Goal: Task Accomplishment & Management: Use online tool/utility

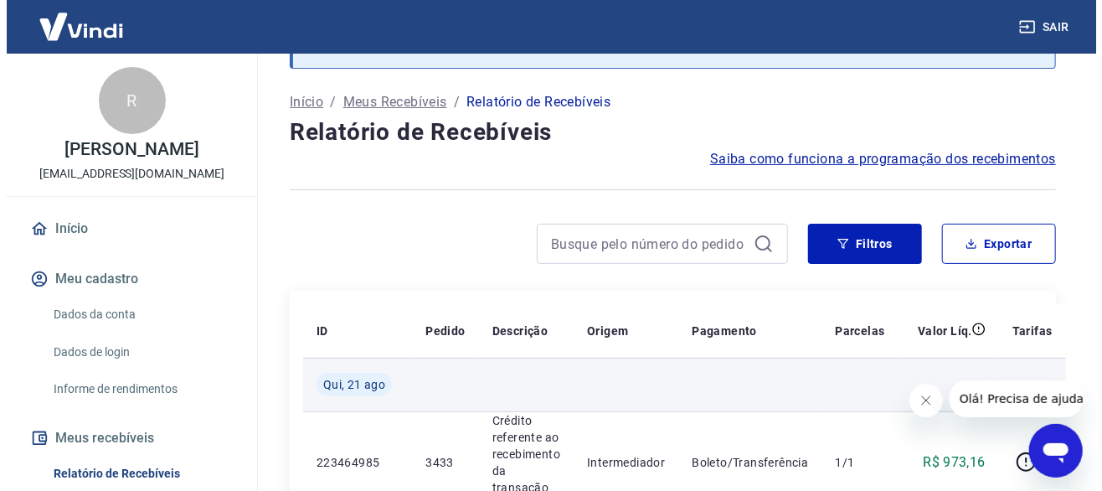
scroll to position [168, 0]
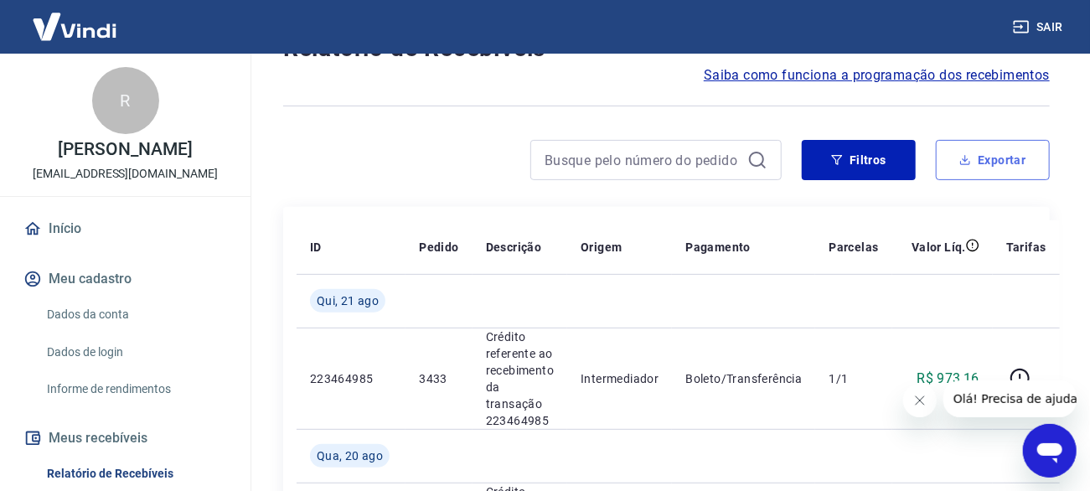
click at [985, 155] on button "Exportar" at bounding box center [993, 160] width 114 height 40
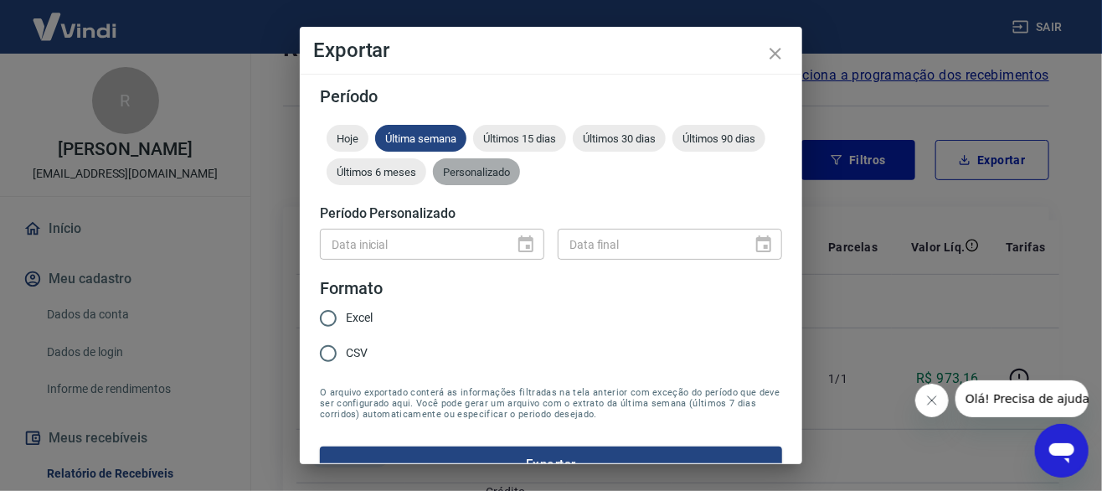
click at [520, 169] on span "Personalizado" at bounding box center [476, 172] width 87 height 13
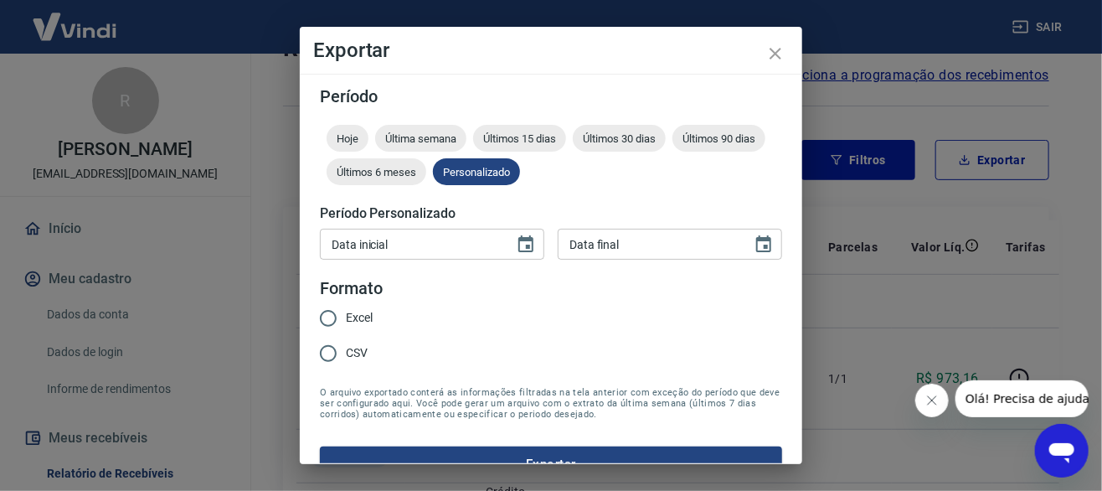
type input "DD/MM/YYYY"
click at [477, 248] on input "DD/MM/YYYY" at bounding box center [411, 244] width 183 height 31
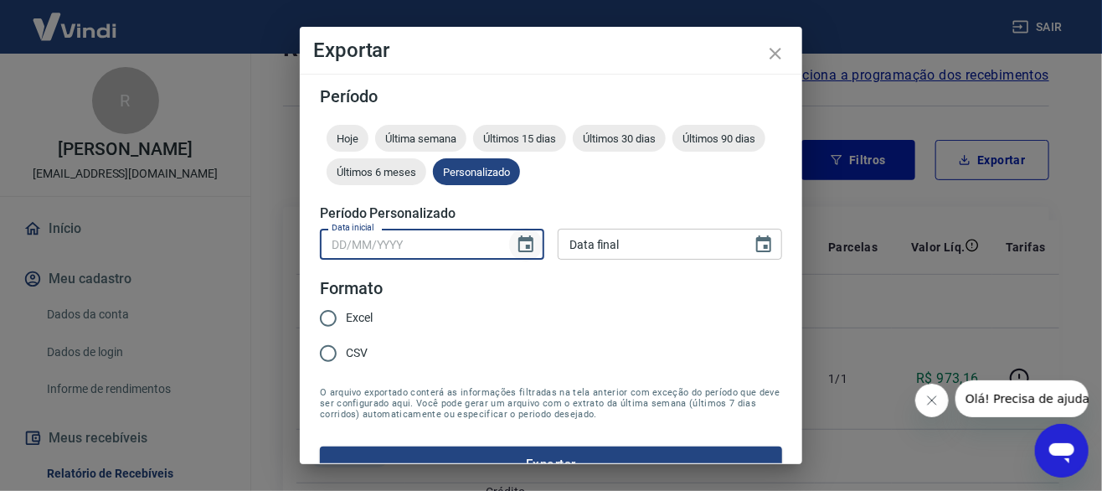
click at [516, 248] on icon "Choose date" at bounding box center [526, 245] width 20 height 20
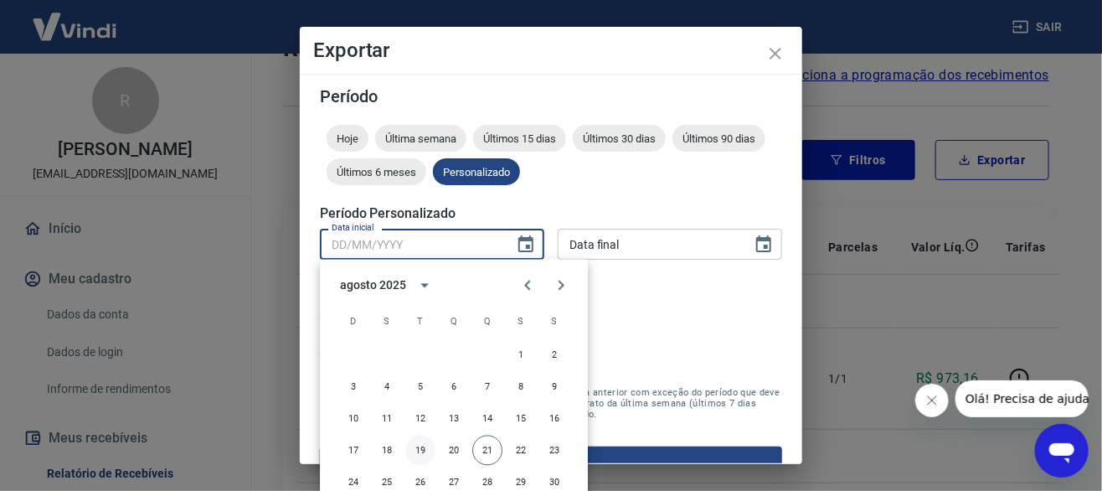
click at [422, 448] on button "19" at bounding box center [420, 451] width 30 height 30
type input "[DATE]"
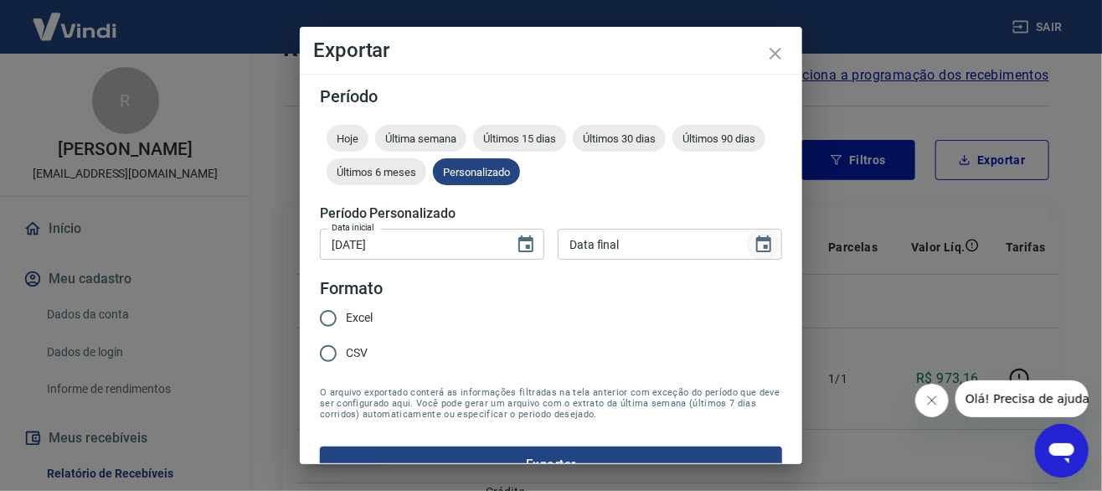
click at [756, 247] on icon "Choose date" at bounding box center [763, 243] width 15 height 17
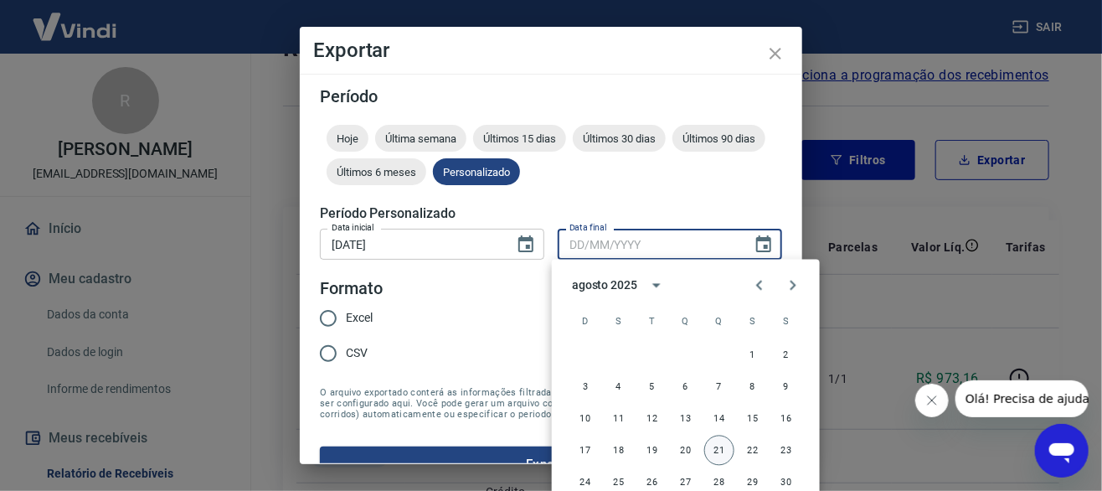
click at [714, 457] on button "21" at bounding box center [719, 451] width 30 height 30
type input "[DATE]"
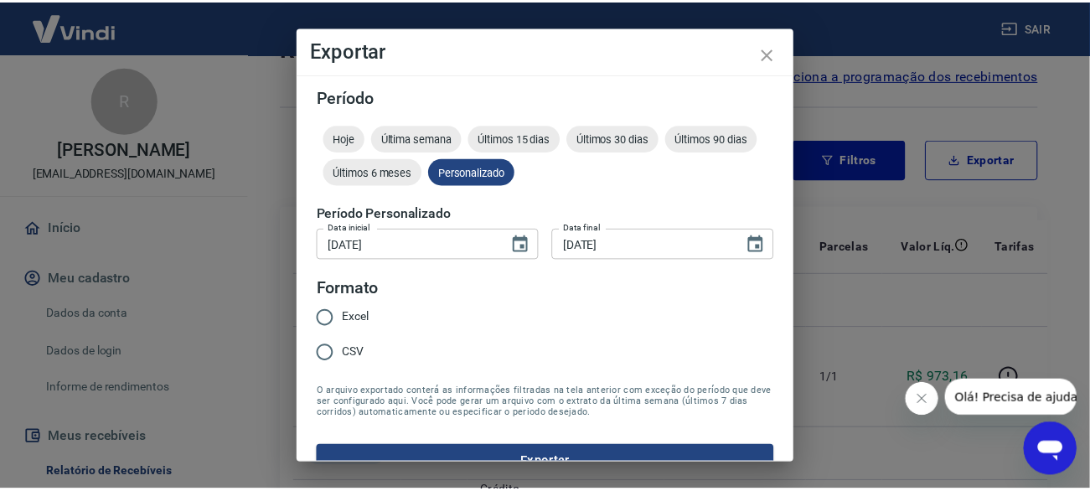
scroll to position [30, 0]
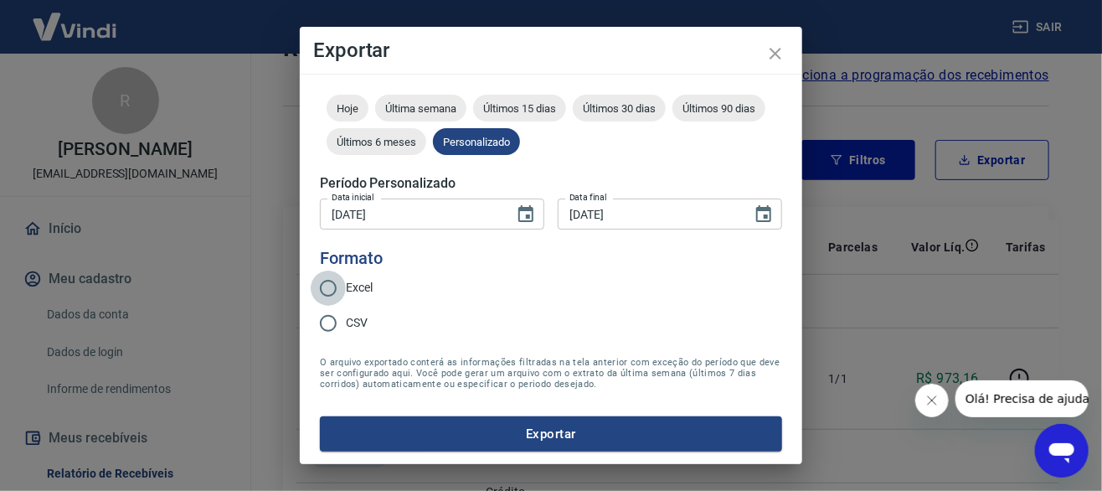
click at [329, 286] on input "Excel" at bounding box center [328, 288] width 35 height 35
radio input "true"
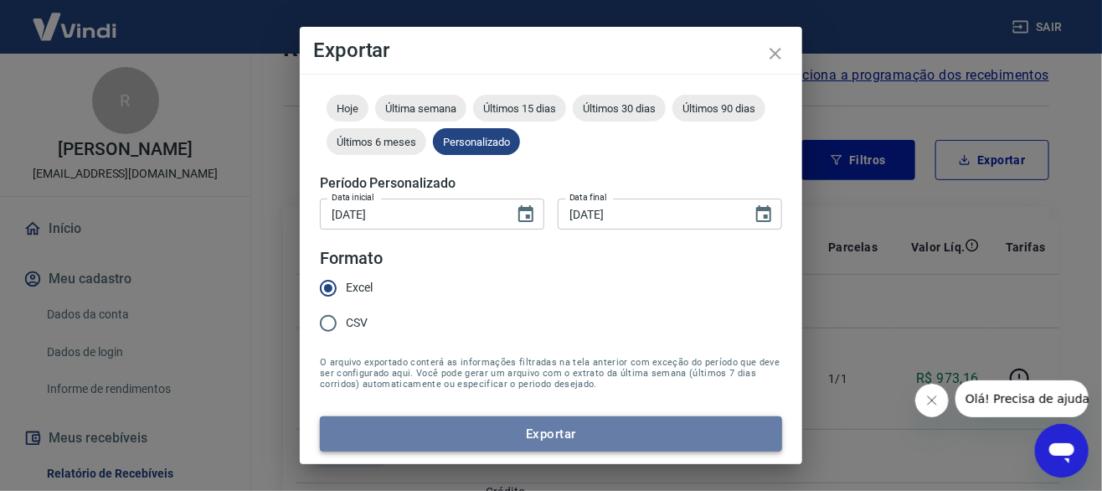
click at [582, 433] on button "Exportar" at bounding box center [551, 433] width 462 height 35
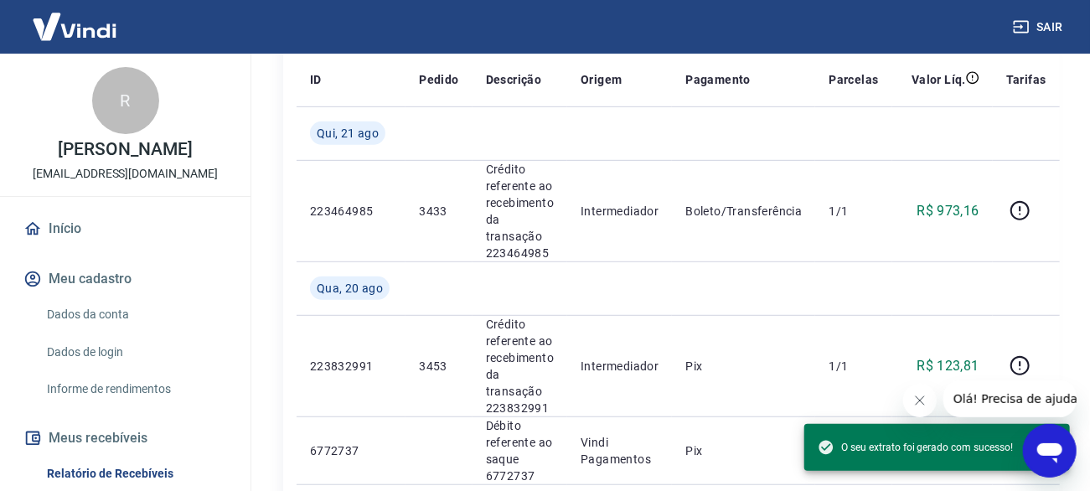
scroll to position [251, 0]
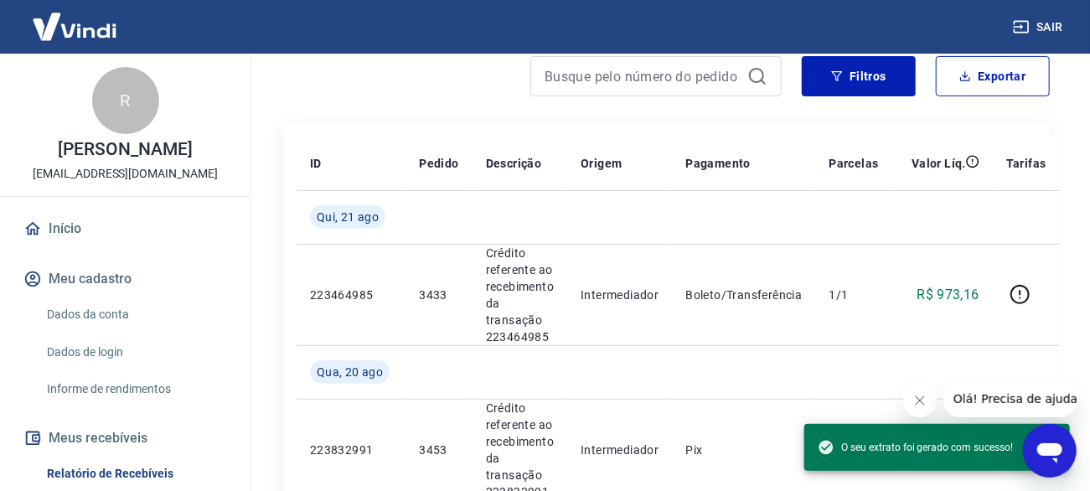
click at [1047, 24] on button "Sair" at bounding box center [1039, 27] width 60 height 31
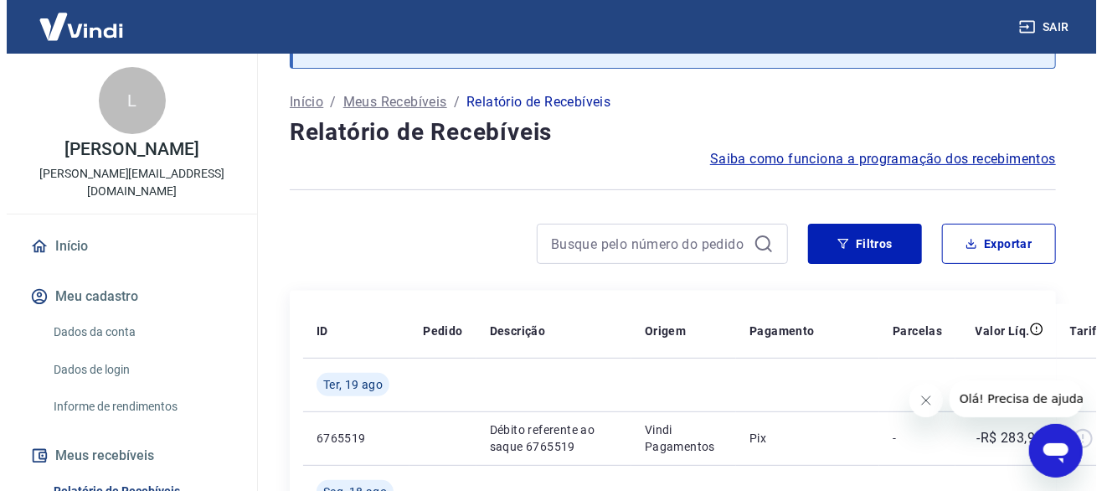
scroll to position [168, 0]
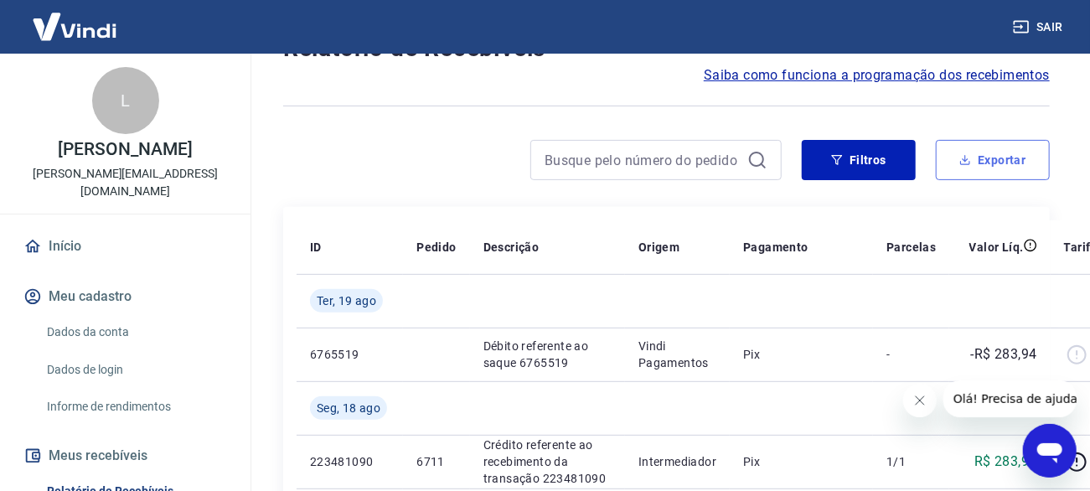
click at [990, 164] on button "Exportar" at bounding box center [993, 160] width 114 height 40
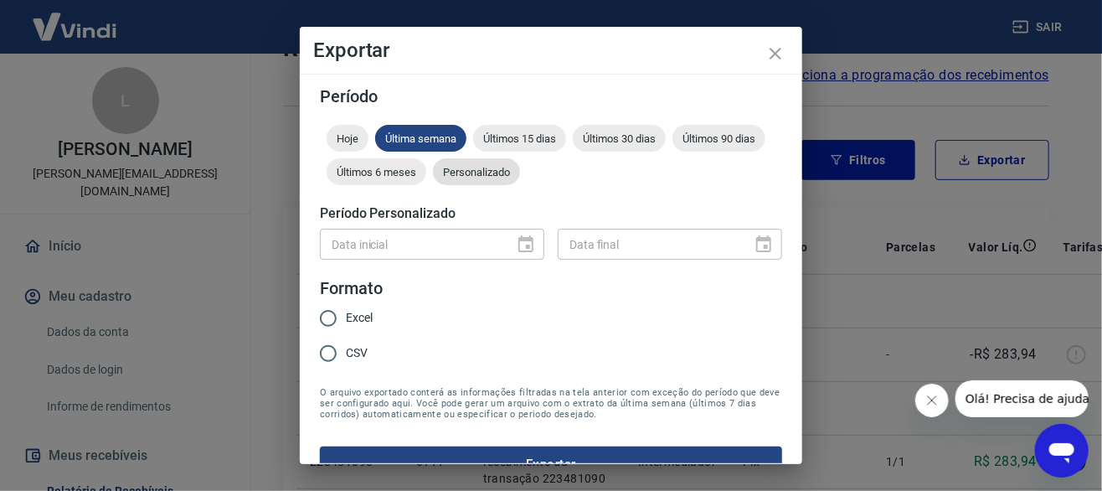
click at [520, 171] on span "Personalizado" at bounding box center [476, 172] width 87 height 13
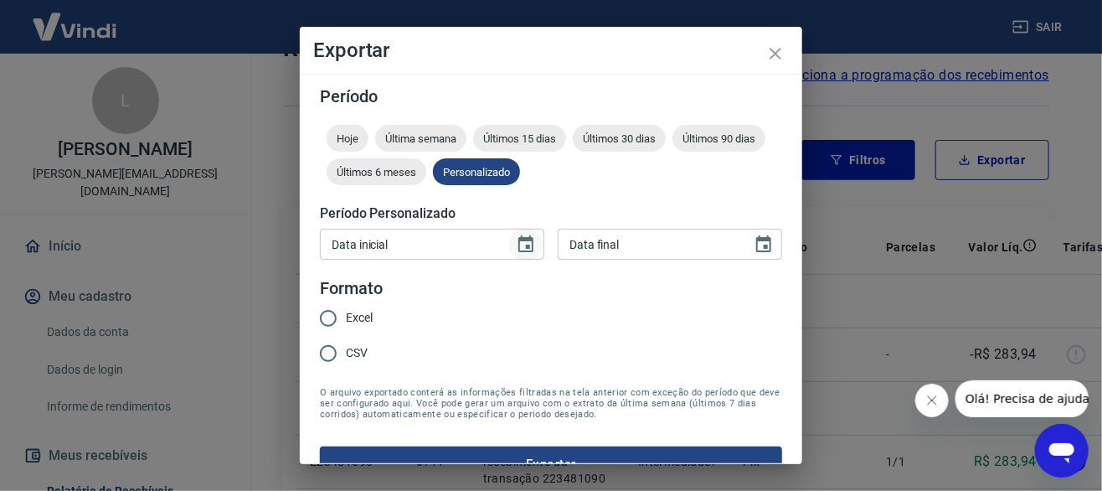
click at [524, 248] on icon "Choose date" at bounding box center [526, 245] width 20 height 20
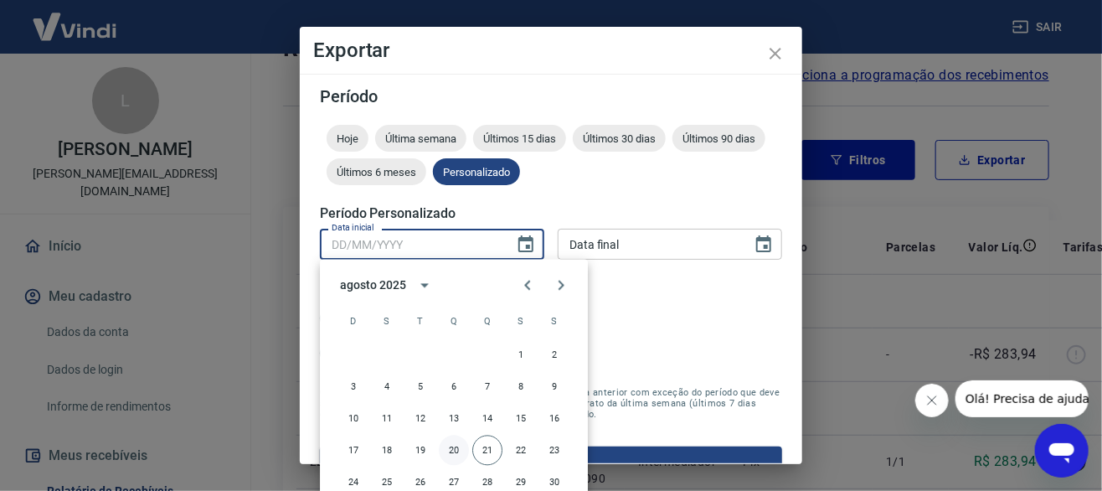
click at [453, 450] on button "20" at bounding box center [454, 451] width 30 height 30
type input "[DATE]"
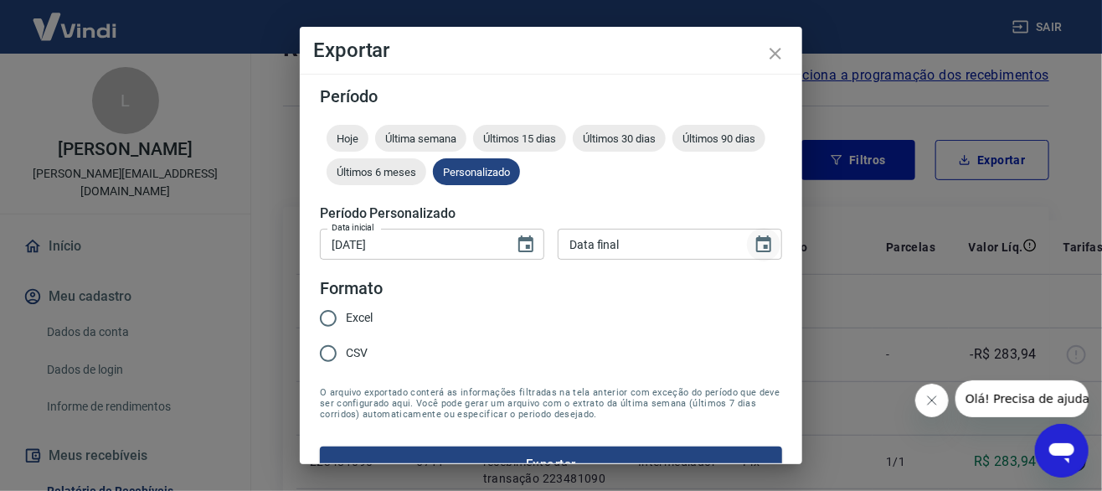
click at [759, 245] on icon "Choose date" at bounding box center [764, 245] width 20 height 20
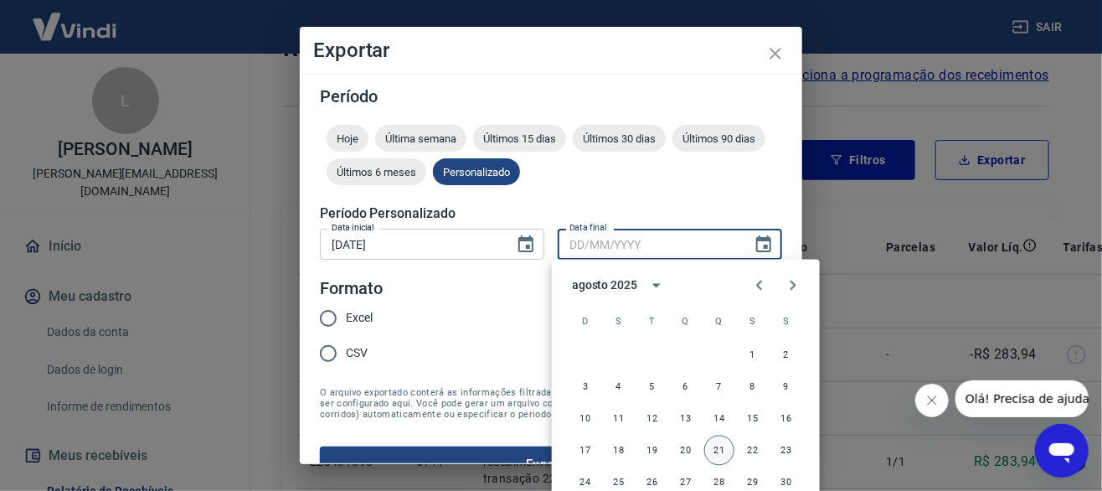
click at [723, 448] on button "21" at bounding box center [719, 451] width 30 height 30
type input "[DATE]"
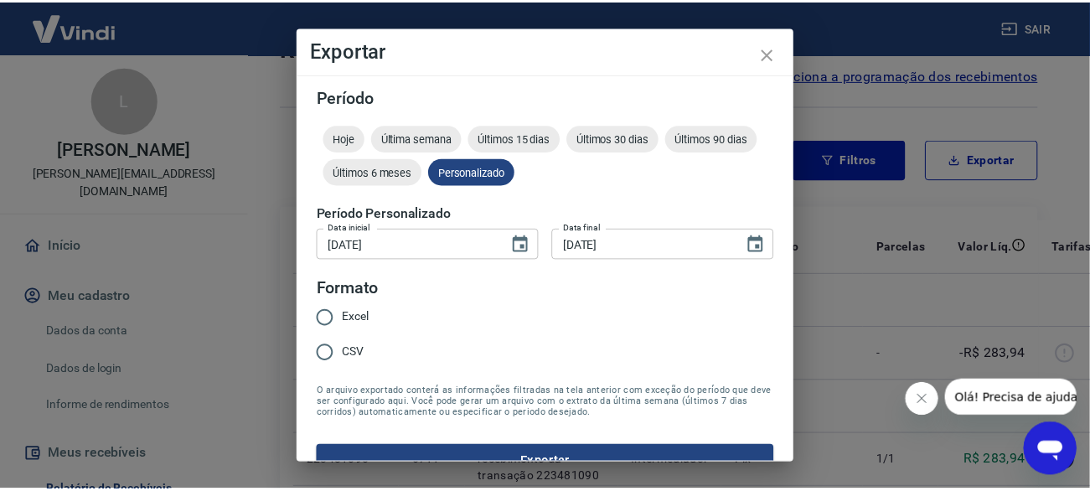
scroll to position [30, 0]
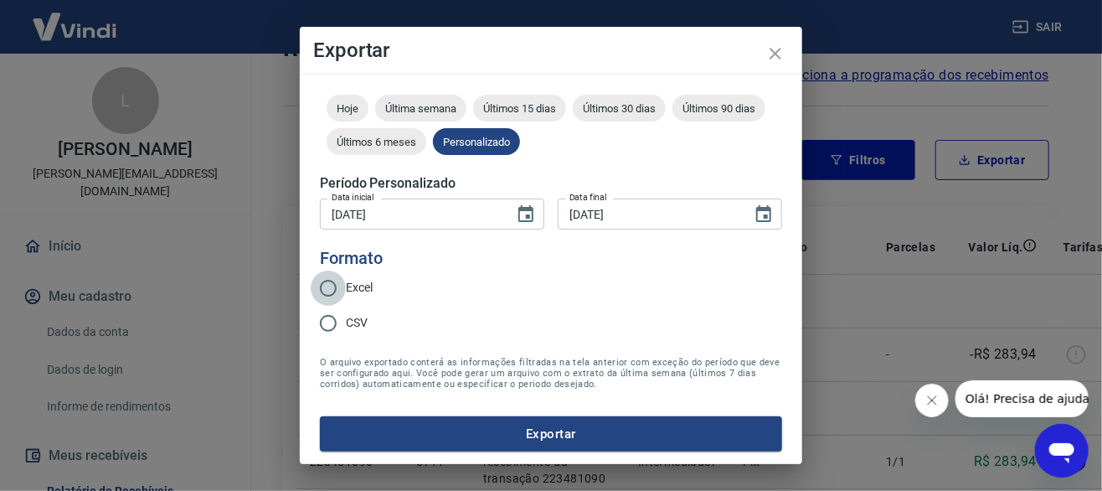
click at [335, 292] on input "Excel" at bounding box center [328, 288] width 35 height 35
radio input "true"
click at [551, 428] on button "Exportar" at bounding box center [551, 433] width 462 height 35
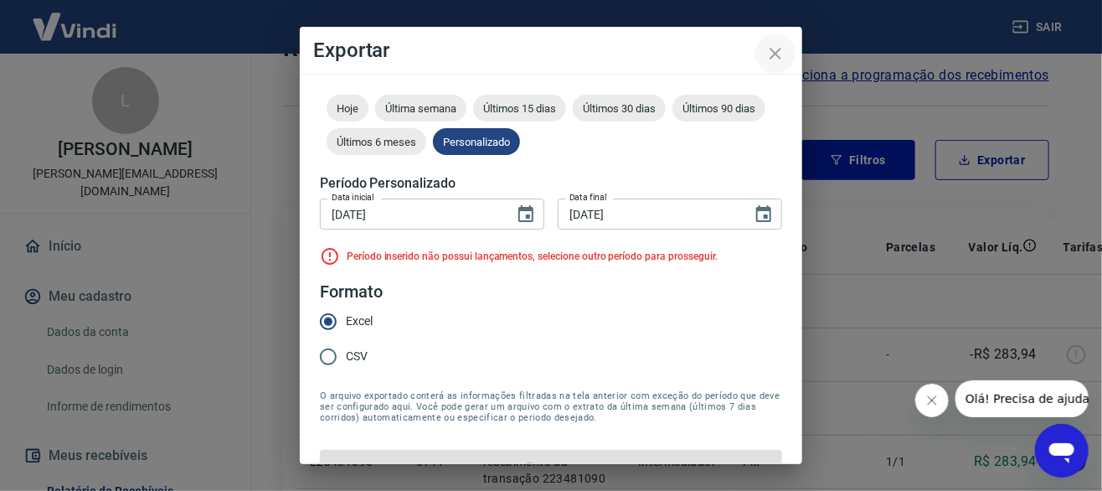
click at [774, 57] on icon "close" at bounding box center [776, 54] width 20 height 20
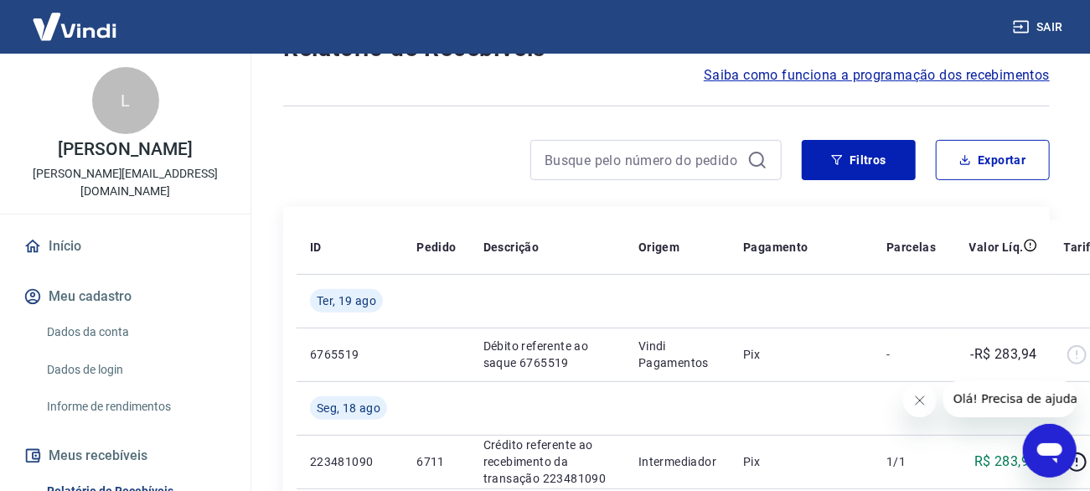
click at [1043, 20] on button "Sair" at bounding box center [1039, 27] width 60 height 31
